Goal: Contribute content

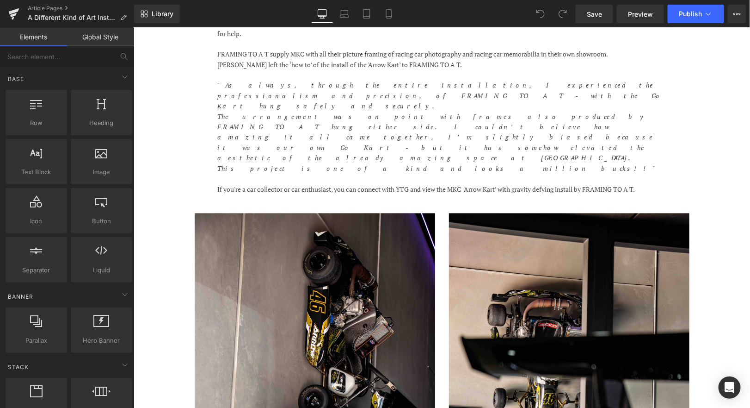
scroll to position [648, 0]
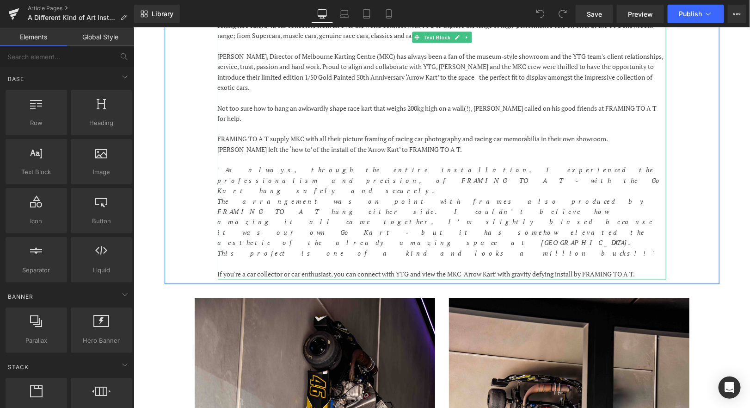
click at [396, 248] on p "This project is one of a kind and looks a million bucks!!"" at bounding box center [441, 253] width 449 height 10
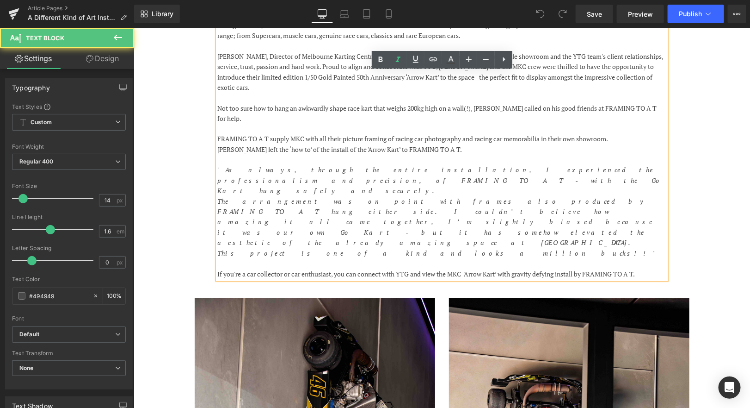
click at [380, 248] on p "This project is one of a kind and looks a million bucks!!"" at bounding box center [441, 253] width 449 height 10
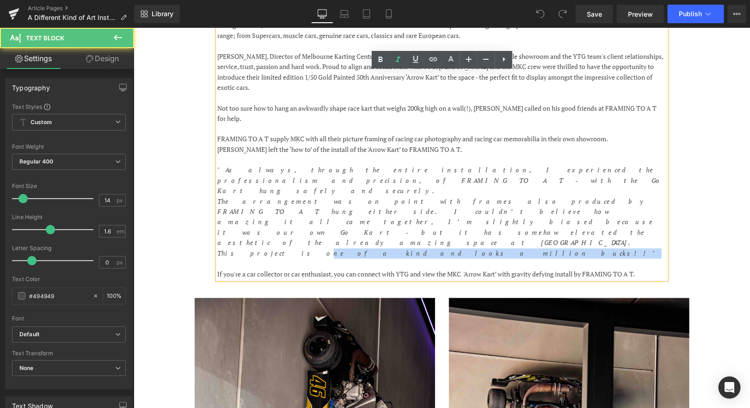
drag, startPoint x: 380, startPoint y: 188, endPoint x: 260, endPoint y: 188, distance: 120.3
click at [260, 248] on p "This project is one of a kind and looks a million bucks!!"" at bounding box center [441, 253] width 449 height 10
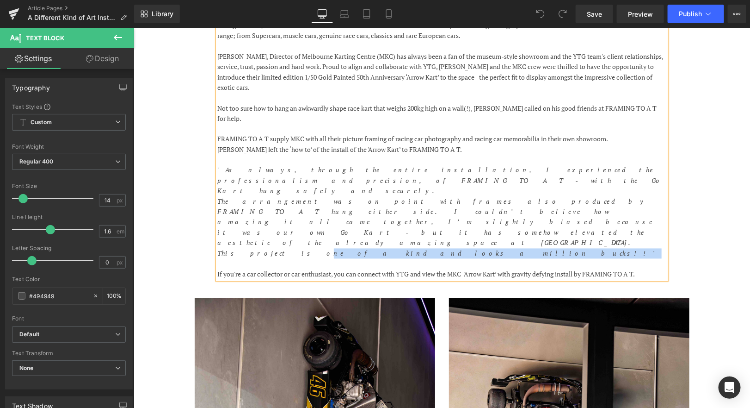
copy icon "ne of a kind and looks a million bucks!!""
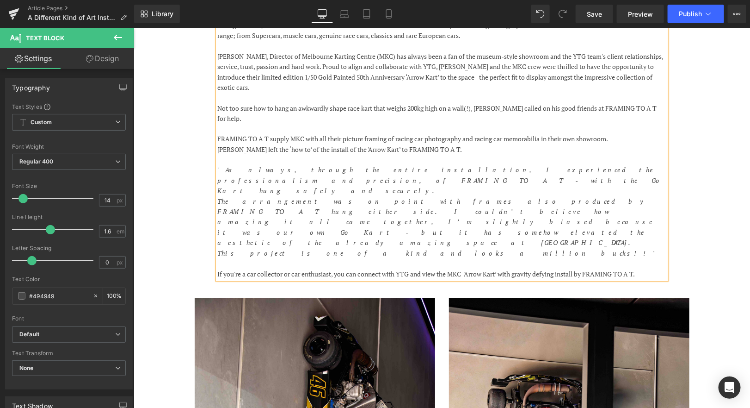
click at [411, 258] on p at bounding box center [441, 263] width 449 height 10
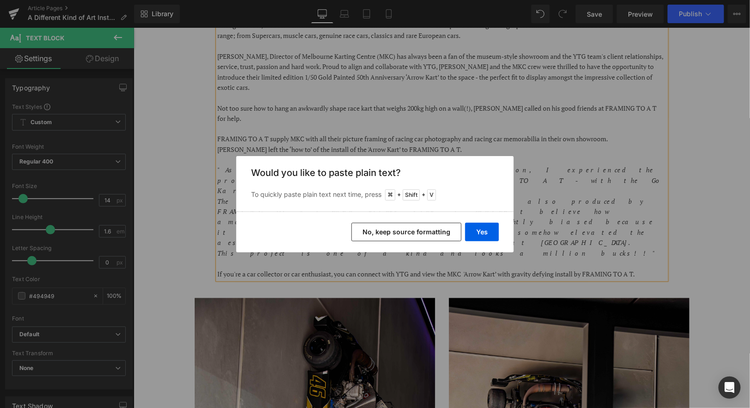
click at [437, 233] on button "No, keep source formatting" at bounding box center [407, 231] width 110 height 19
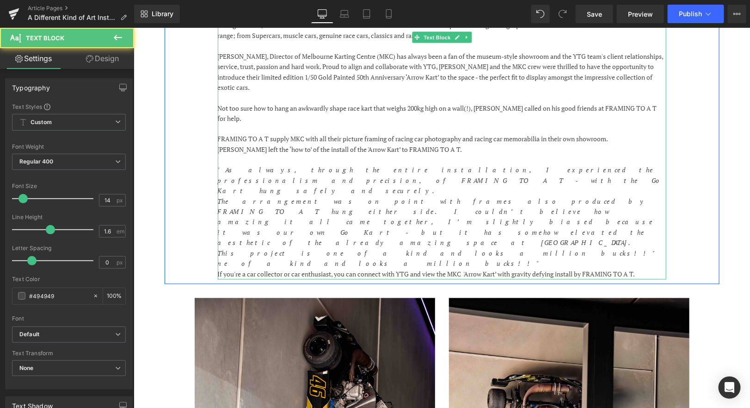
click at [333, 258] on p "ne of a kind and looks a million bucks!!"" at bounding box center [441, 263] width 449 height 10
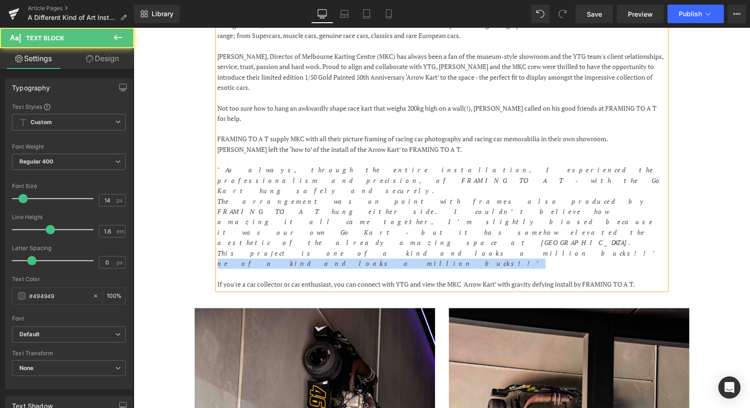
drag, startPoint x: 334, startPoint y: 201, endPoint x: 196, endPoint y: 201, distance: 137.8
click at [196, 201] on div "YTG - ‘Young Timers Garage’ is a prestigious supercar showroom, located in [GEO…" at bounding box center [441, 144] width 555 height 298
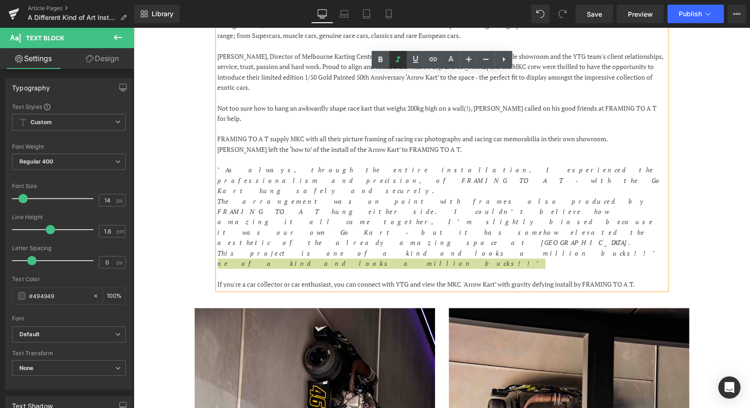
click at [402, 60] on icon at bounding box center [398, 59] width 11 height 11
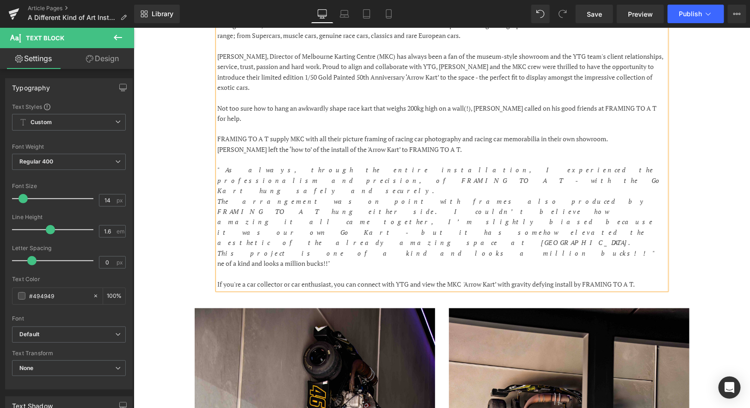
click at [334, 258] on p "ne of a kind and looks a million bucks!!"" at bounding box center [441, 263] width 449 height 10
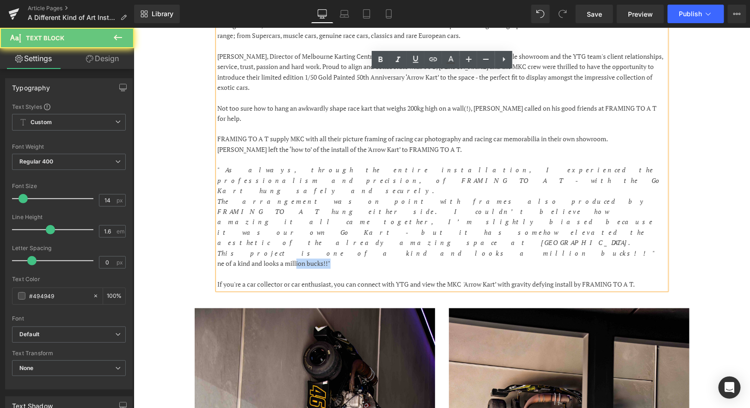
drag, startPoint x: 343, startPoint y: 201, endPoint x: 297, endPoint y: 200, distance: 46.3
click at [297, 258] on p "ne of a kind and looks a million bucks!!"" at bounding box center [441, 263] width 449 height 10
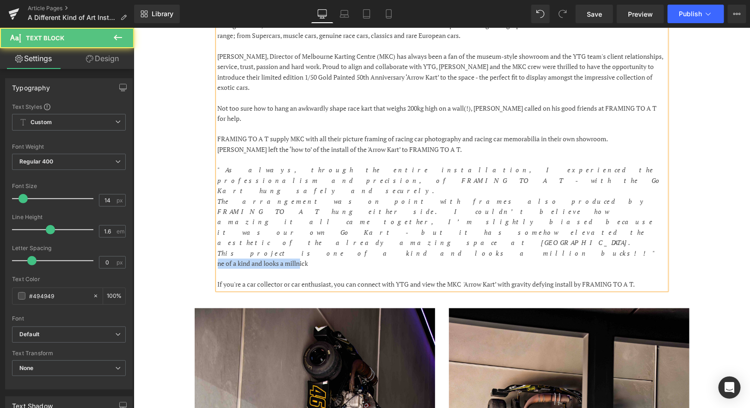
drag, startPoint x: 302, startPoint y: 202, endPoint x: 214, endPoint y: 202, distance: 88.4
click at [214, 202] on div "YTG - ‘Young Timers Garage’ is a prestigious supercar showroom, located in [GEO…" at bounding box center [441, 149] width 463 height 280
click at [229, 258] on p "[PERSON_NAME]" at bounding box center [441, 263] width 449 height 10
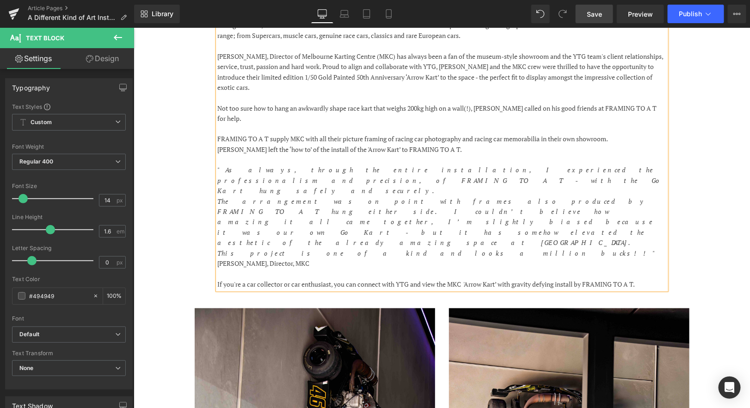
click at [594, 16] on span "Save" at bounding box center [594, 14] width 15 height 10
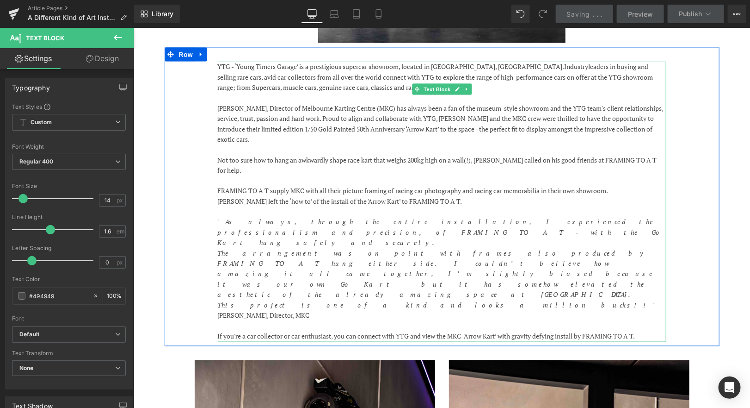
scroll to position [595, 0]
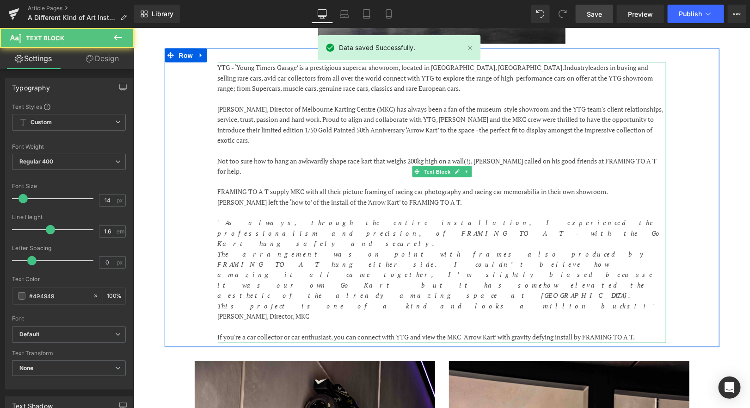
click at [383, 301] on p "This project is one of a kind and looks a million bucks!!"" at bounding box center [441, 306] width 449 height 10
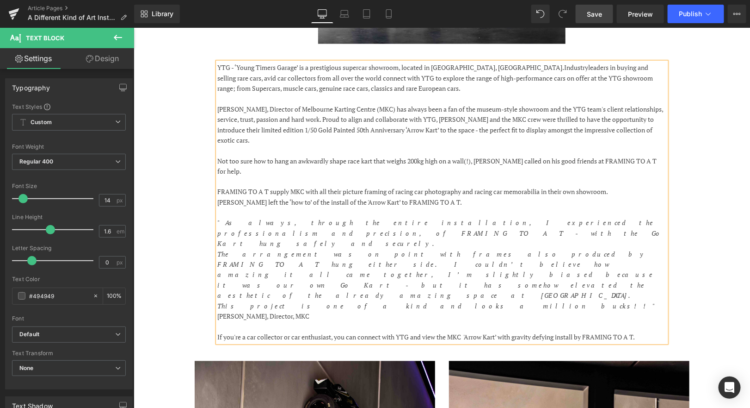
click at [608, 16] on link "Save" at bounding box center [594, 14] width 37 height 19
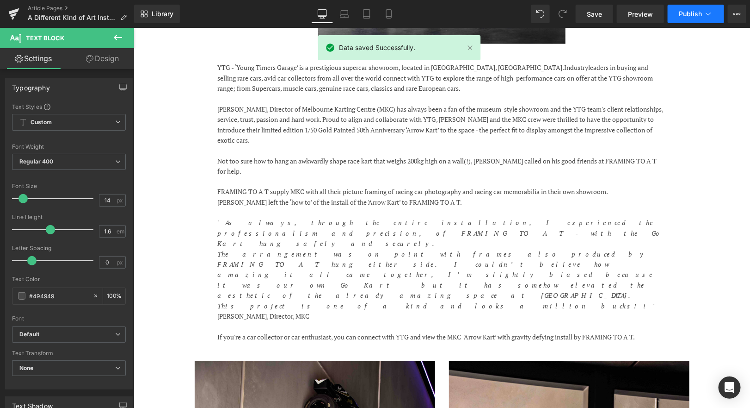
click at [707, 12] on icon at bounding box center [708, 13] width 9 height 9
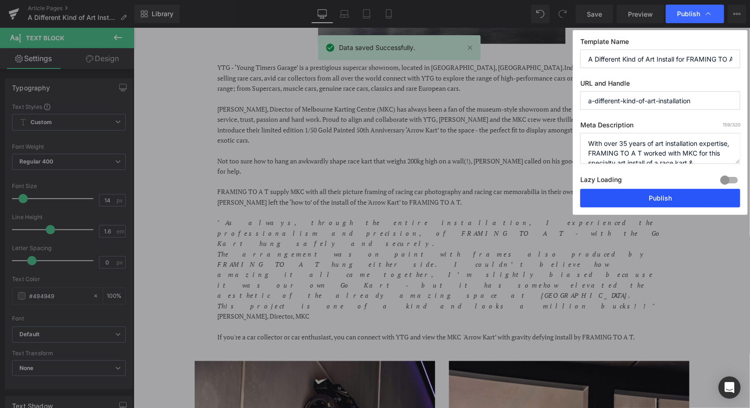
click at [651, 195] on button "Publish" at bounding box center [661, 198] width 160 height 19
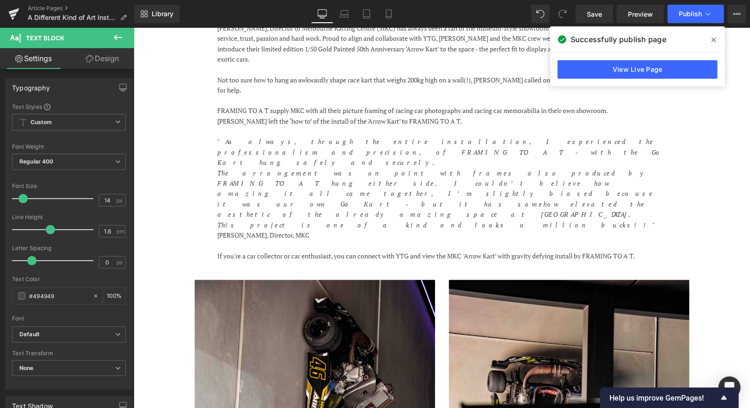
scroll to position [575, 0]
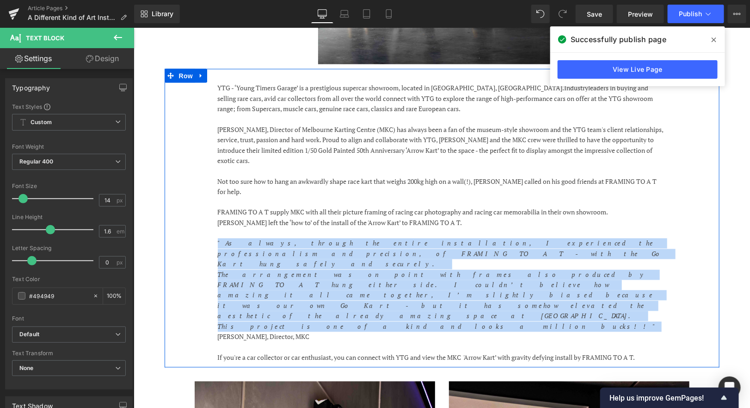
drag, startPoint x: 377, startPoint y: 265, endPoint x: 213, endPoint y: 229, distance: 167.7
click at [213, 229] on div "YTG - ‘Young Timers Garage’ is a prestigious supercar showroom, located in [GEO…" at bounding box center [441, 222] width 463 height 280
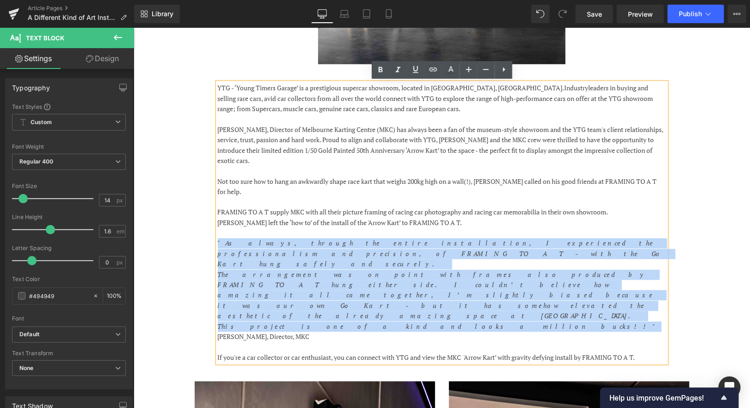
click at [192, 230] on div "YTG - ‘Young Timers Garage’ is a prestigious supercar showroom, located in [GEO…" at bounding box center [441, 217] width 555 height 298
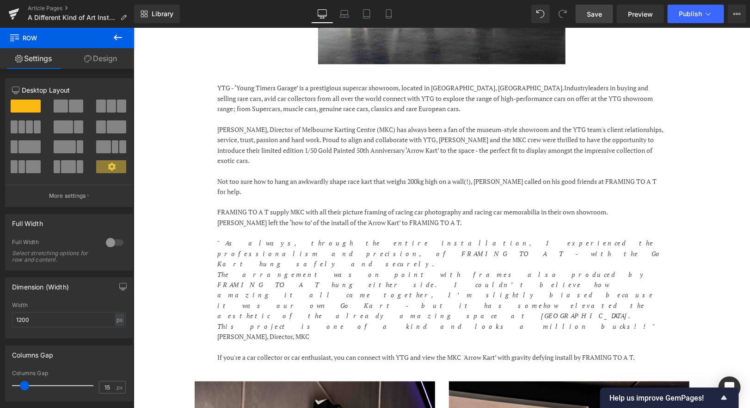
click at [592, 7] on link "Save" at bounding box center [594, 14] width 37 height 19
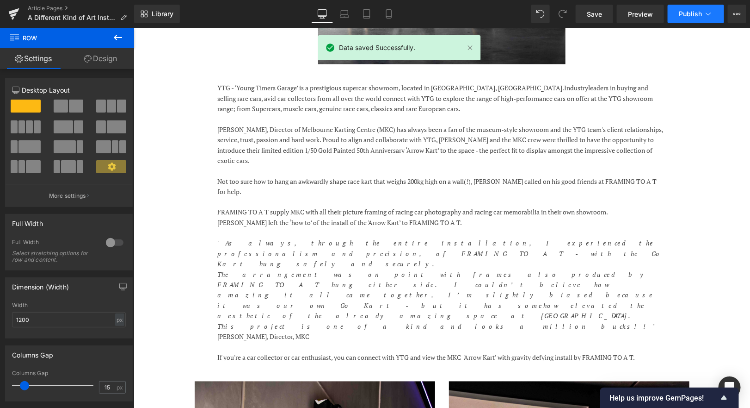
click at [711, 7] on button "Publish" at bounding box center [696, 14] width 56 height 19
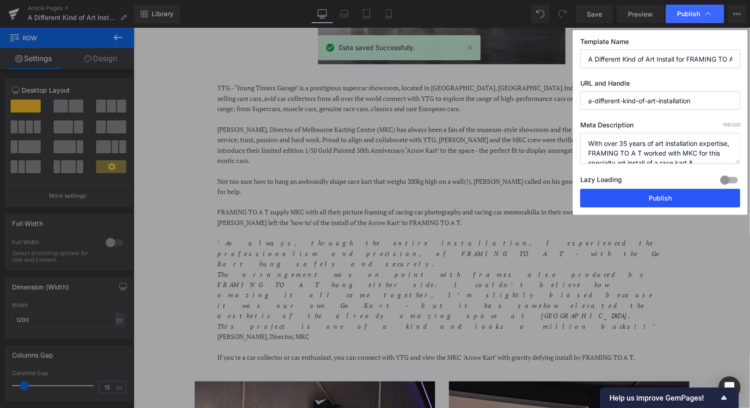
drag, startPoint x: 677, startPoint y: 202, endPoint x: 544, endPoint y: 173, distance: 136.6
click at [677, 202] on button "Publish" at bounding box center [661, 198] width 160 height 19
